Goal: Find specific page/section: Find specific page/section

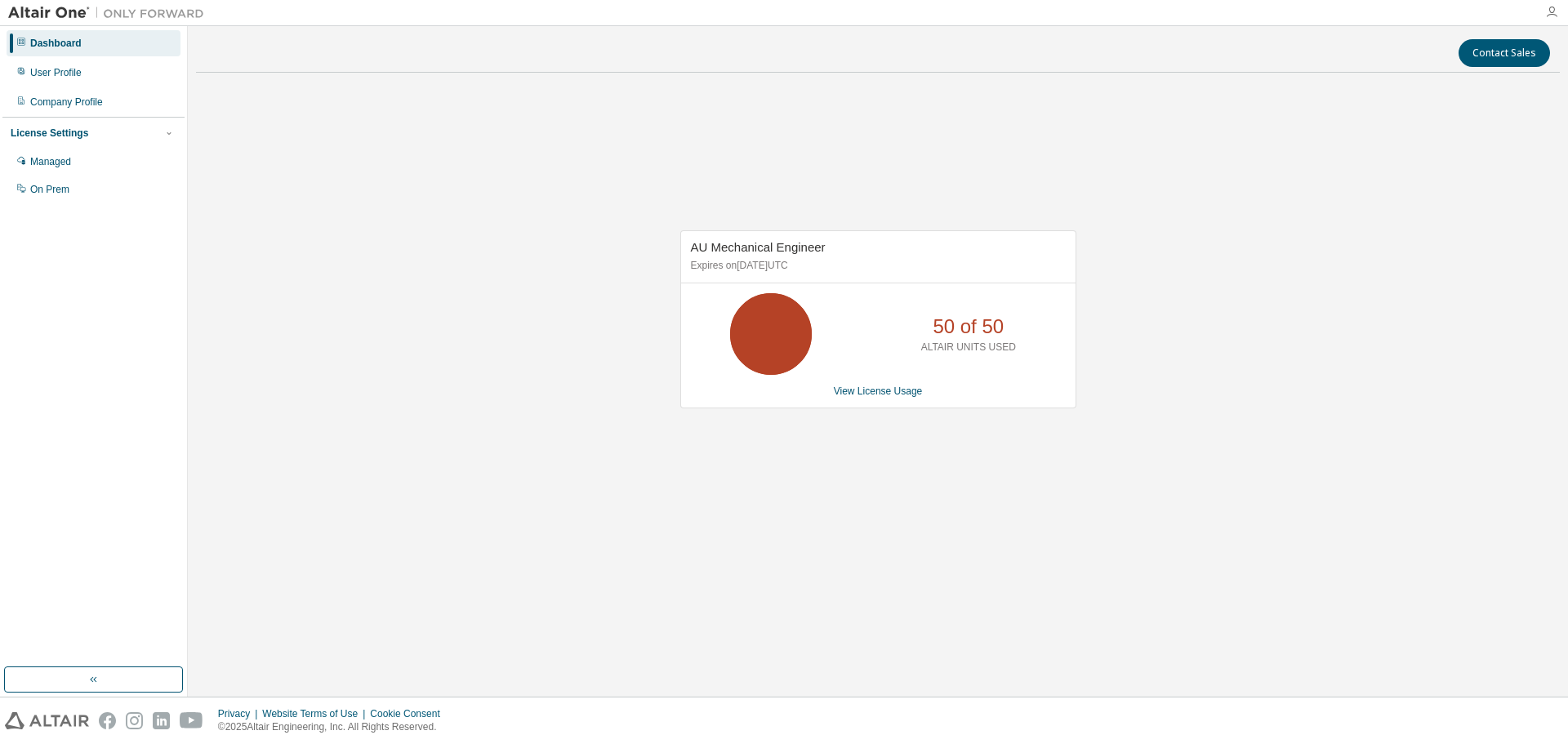
click at [1552, 15] on icon "button" at bounding box center [1552, 12] width 13 height 13
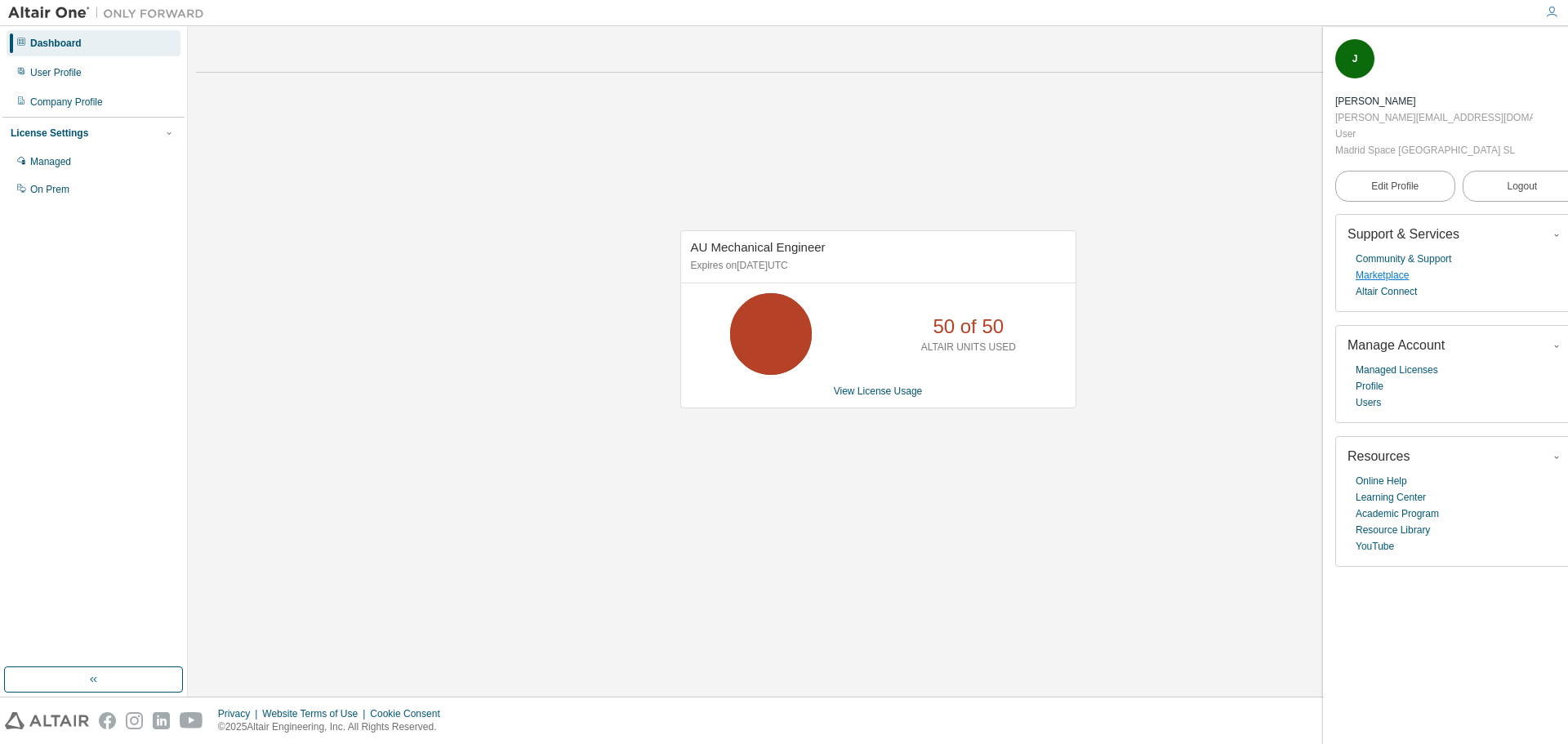
click at [1399, 267] on link "Marketplace" at bounding box center [1382, 275] width 53 height 16
